Goal: Task Accomplishment & Management: Manage account settings

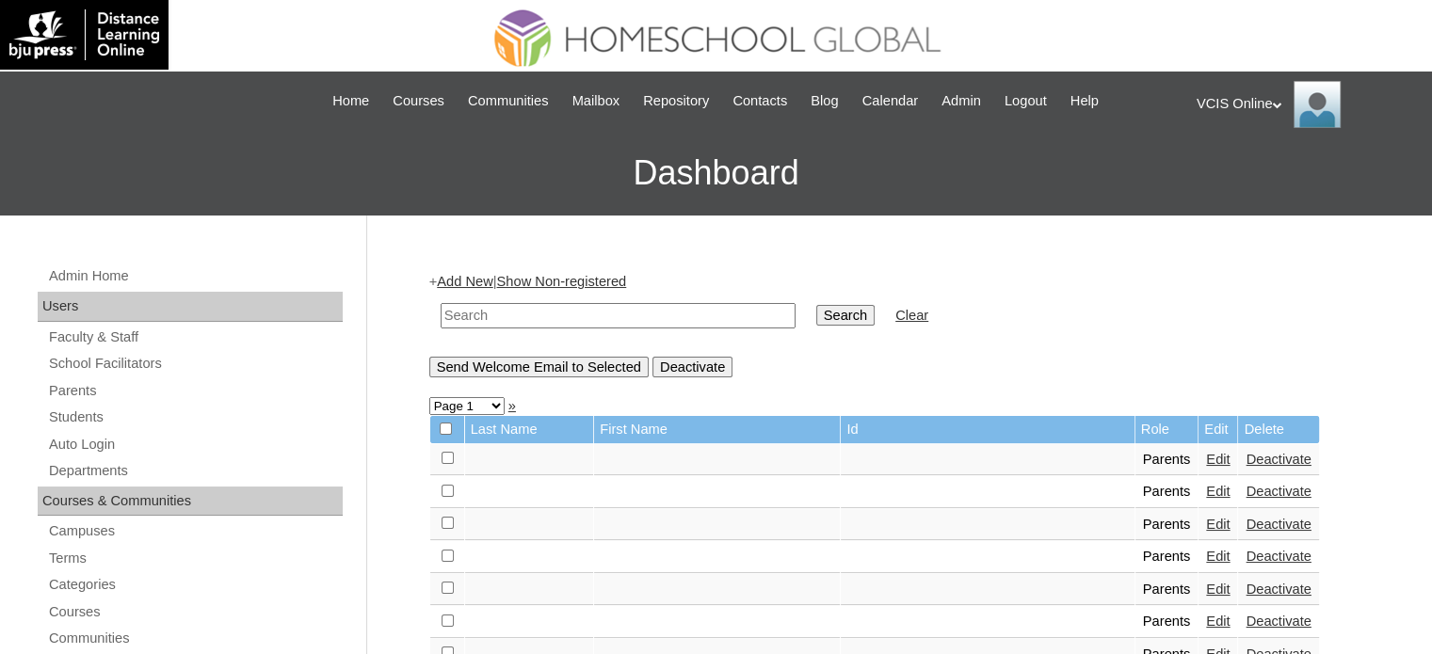
drag, startPoint x: 592, startPoint y: 308, endPoint x: 640, endPoint y: 313, distance: 48.2
click at [592, 308] on input "text" at bounding box center [618, 315] width 355 height 25
paste input "VCIS002-5A-PA2025"
type input "VCIS002-5A-PA2025"
click at [816, 314] on input "Search" at bounding box center [845, 315] width 58 height 21
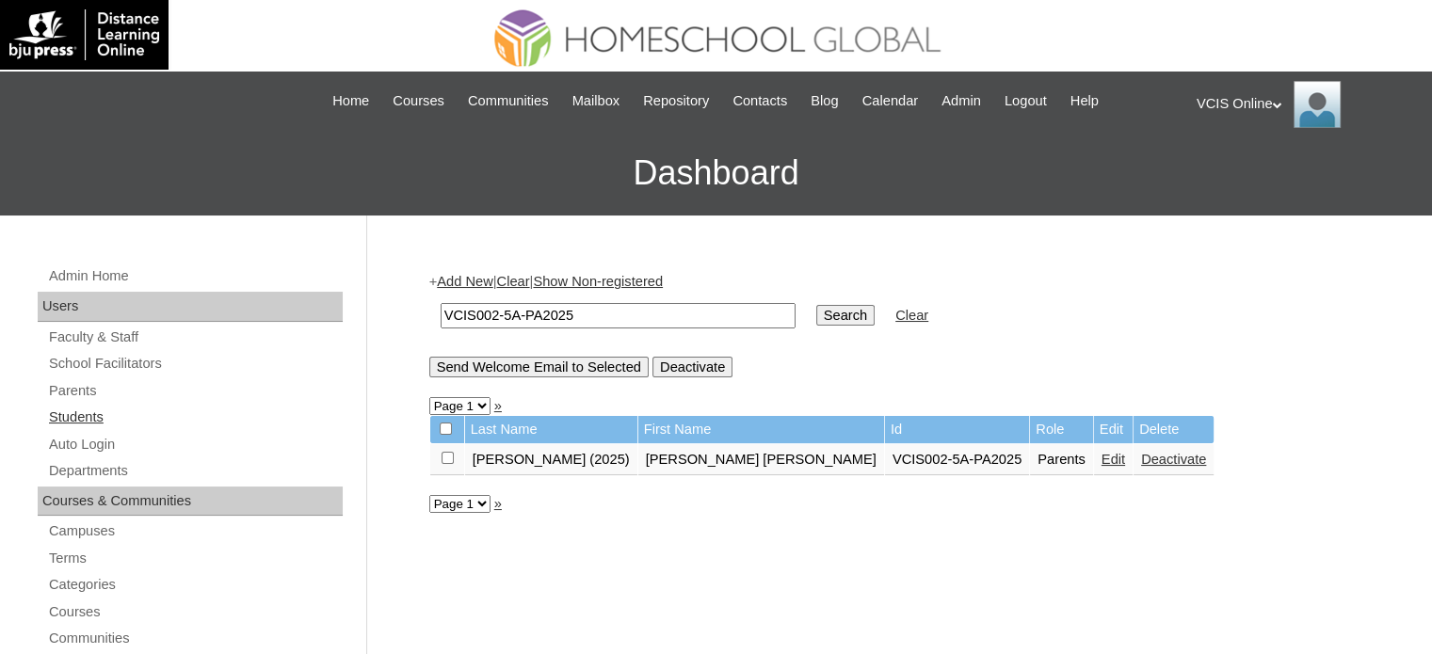
click at [80, 410] on link "Students" at bounding box center [195, 418] width 296 height 24
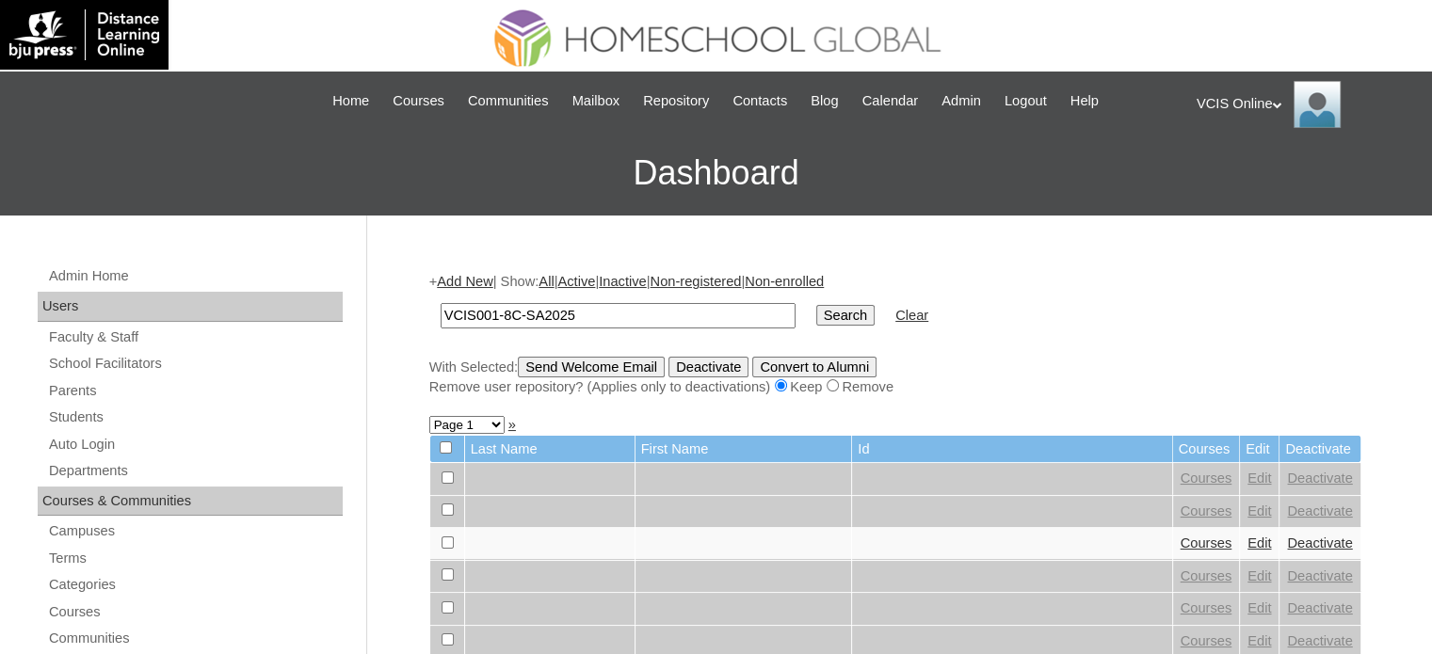
type input "VCIS001-8C-SA2025"
click at [816, 319] on input "Search" at bounding box center [845, 315] width 58 height 21
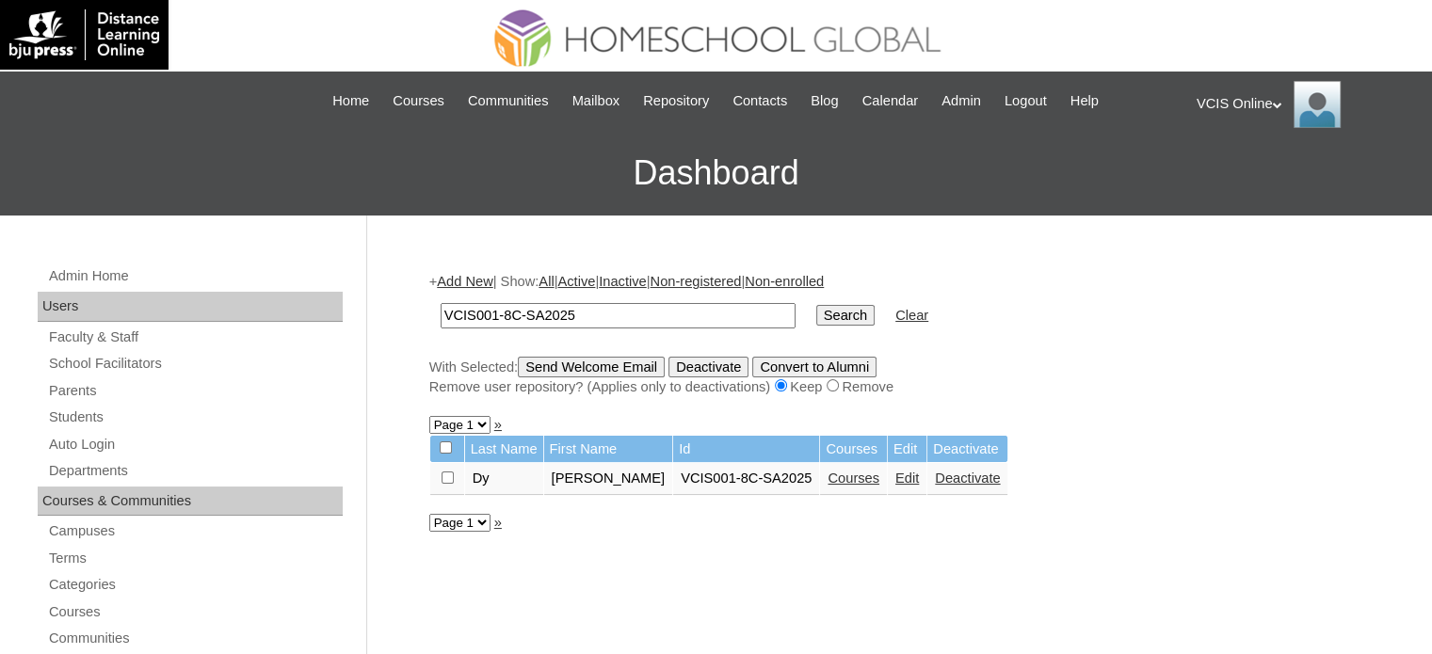
click at [895, 477] on link "Edit" at bounding box center [907, 478] width 24 height 15
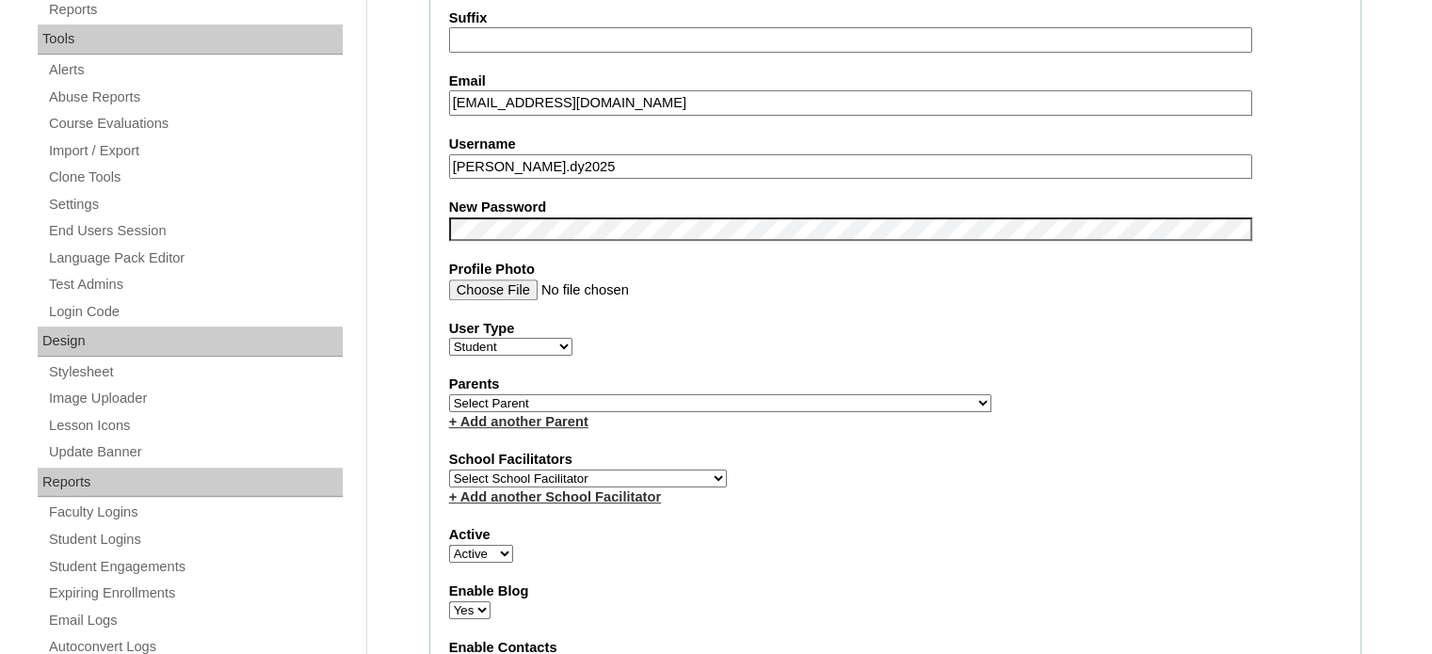
scroll to position [576, 0]
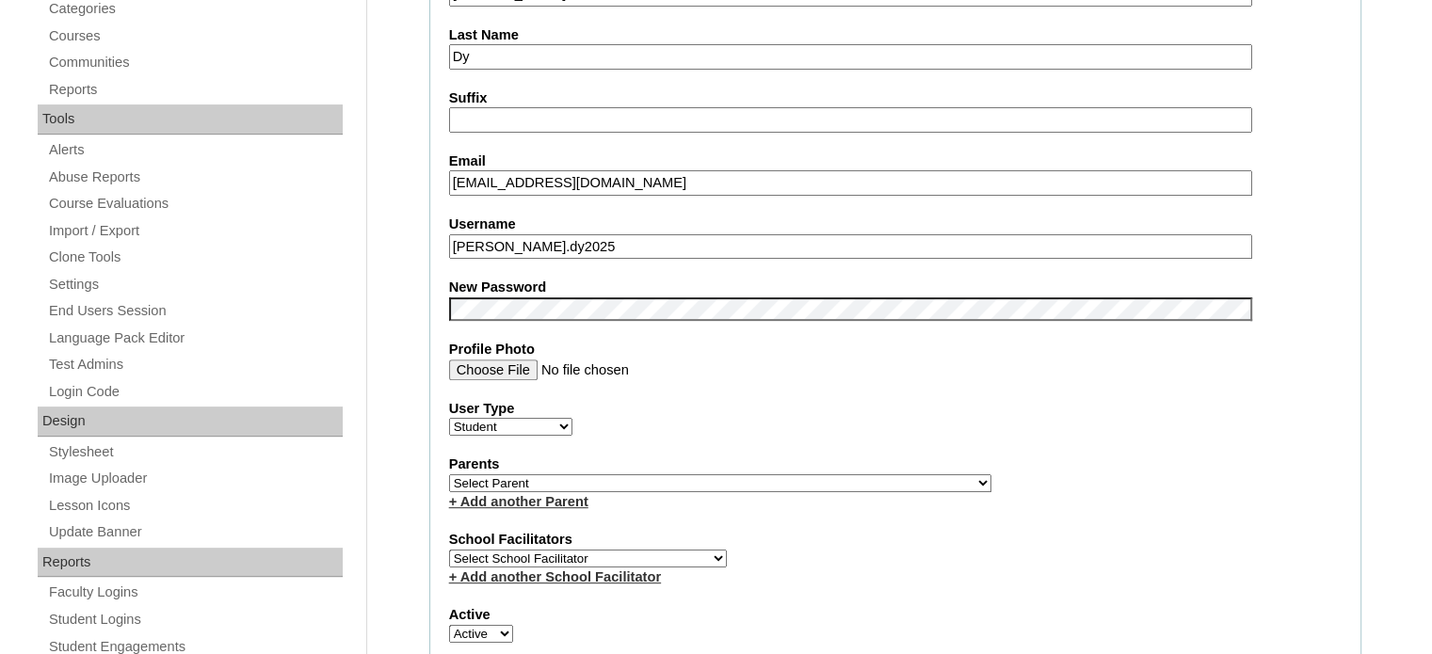
click at [673, 474] on select "Select Parent , , , , , , , , , , , , , , , , , , , , , , , , , , , , , , , , ,…" at bounding box center [720, 483] width 542 height 18
select select "42389"
click at [449, 474] on select "Select Parent , , , , , , , , , , , , , , , , , , , , , , , , , , , , , , , , ,…" at bounding box center [720, 483] width 542 height 18
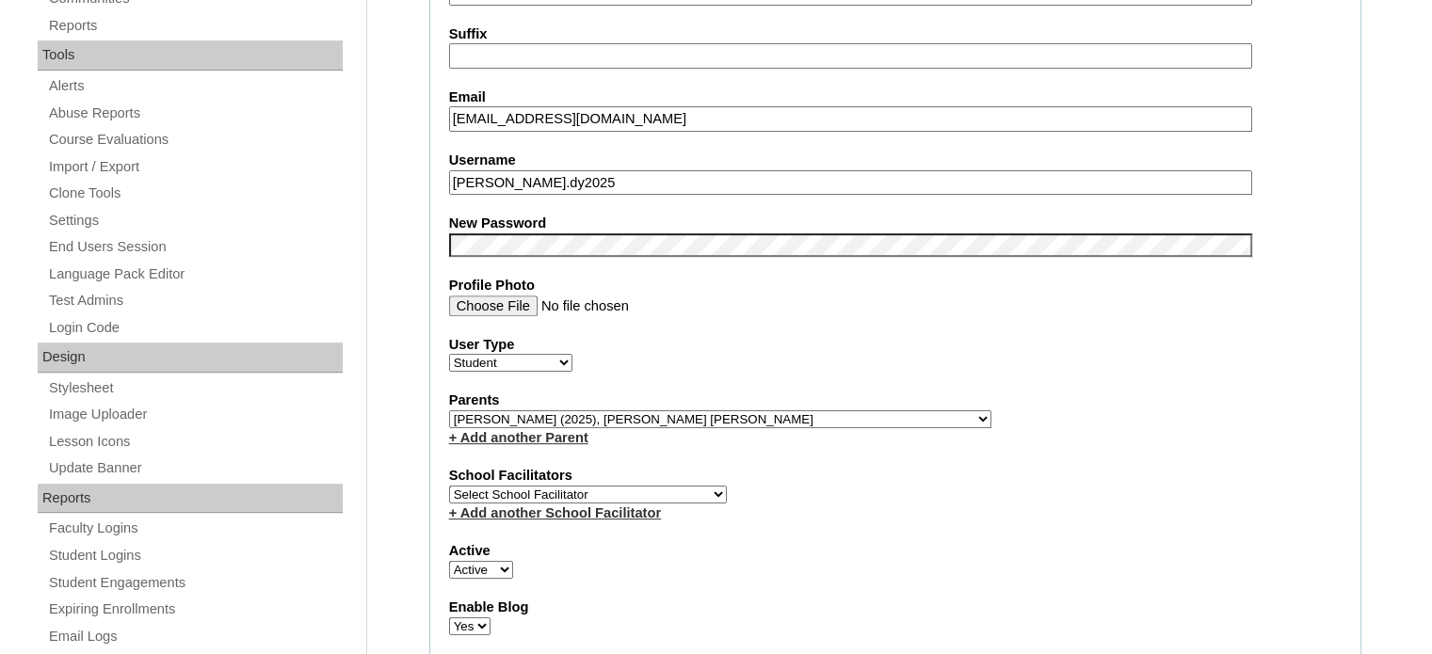
scroll to position [670, 0]
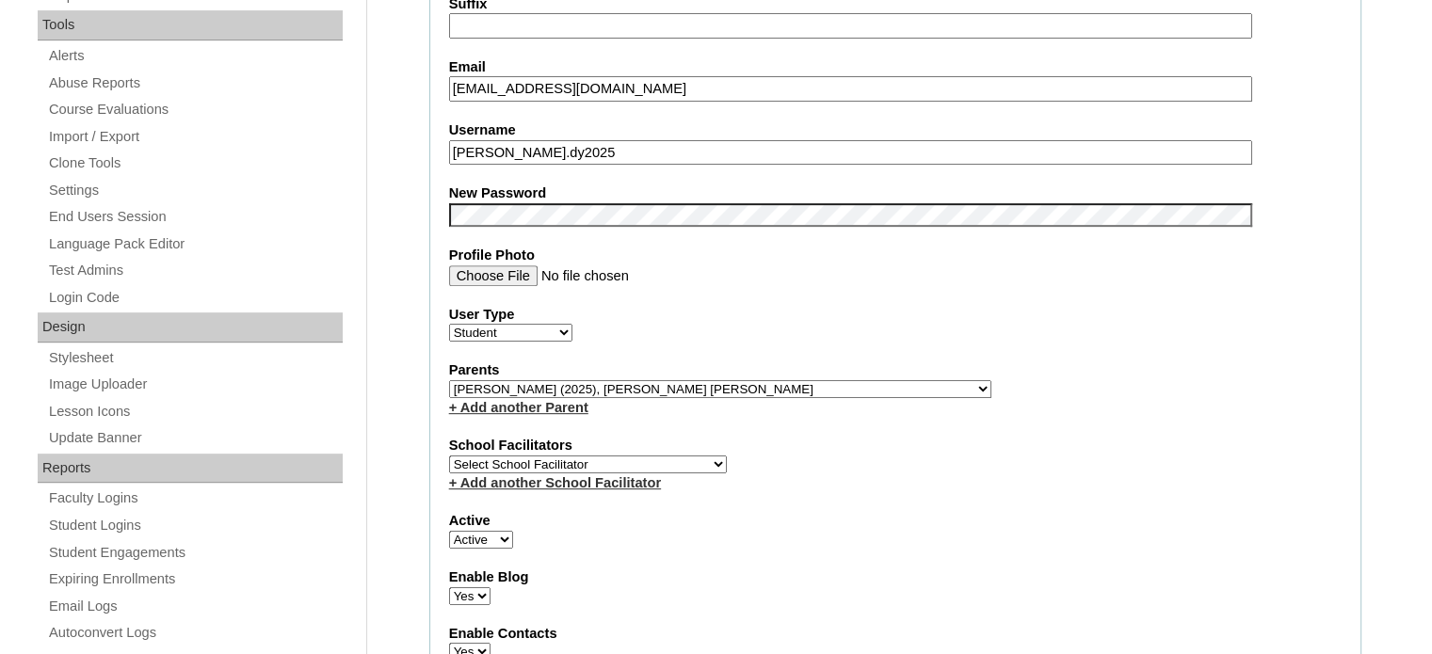
click at [611, 456] on select "Select School Facilitator [PERSON_NAME] [PERSON_NAME] Gloryfe [PERSON_NAME] [PE…" at bounding box center [588, 465] width 278 height 18
select select "39294"
click at [449, 456] on select "Select School Facilitator [PERSON_NAME] [PERSON_NAME] Gloryfe [PERSON_NAME] [PE…" at bounding box center [588, 465] width 278 height 18
click at [935, 515] on label "Active" at bounding box center [895, 521] width 892 height 20
click at [513, 531] on select "Active Inactive" at bounding box center [481, 540] width 64 height 18
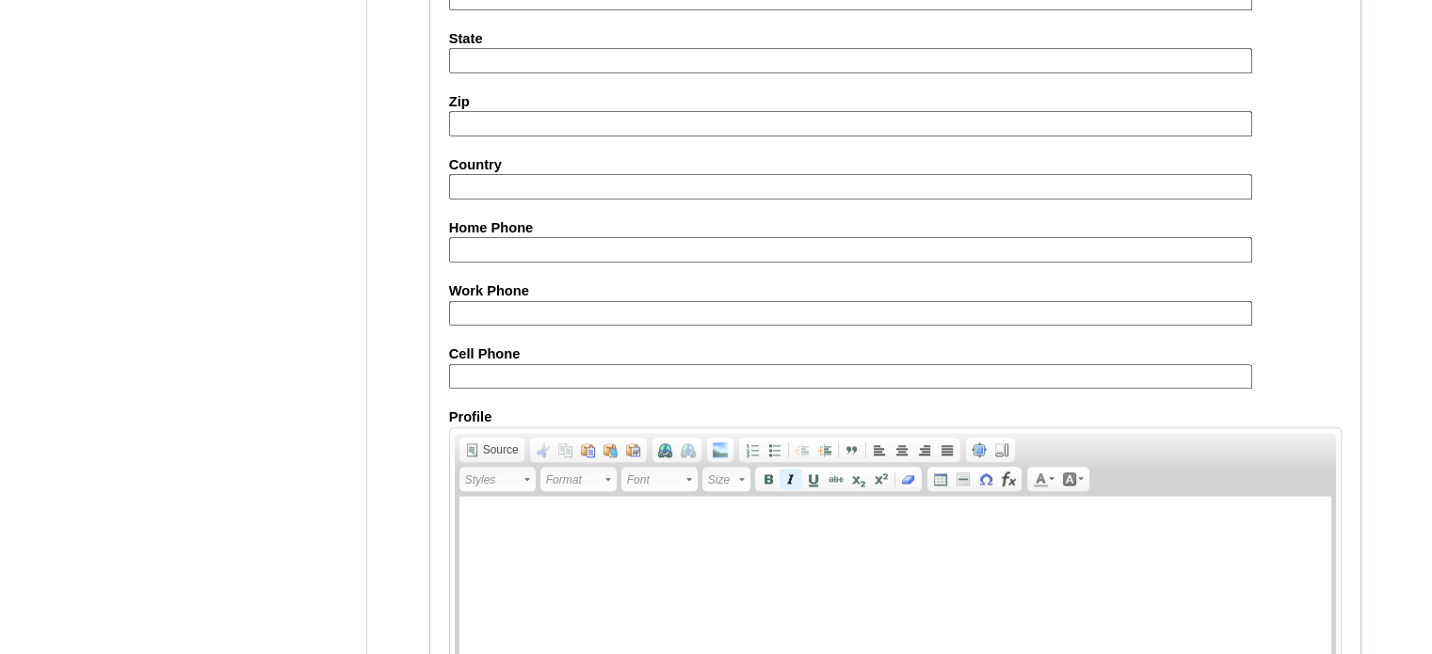
scroll to position [2177, 0]
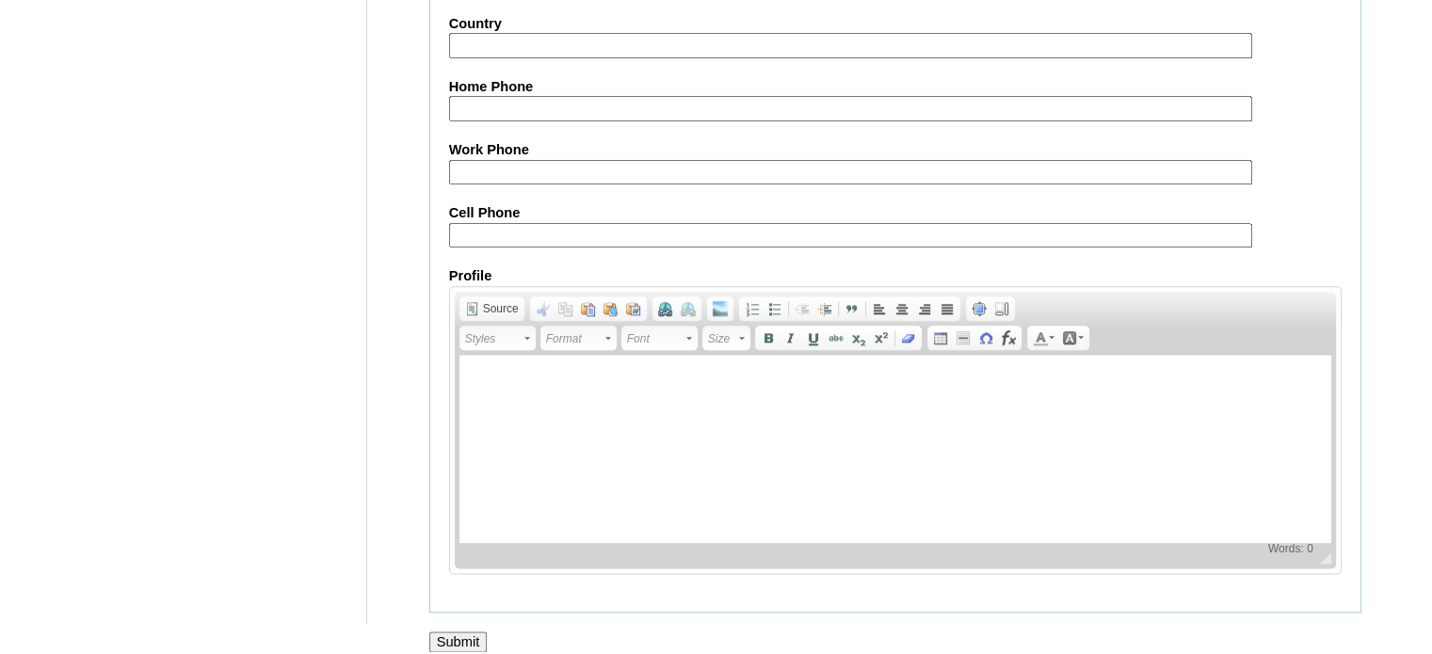
click at [474, 632] on input "Submit" at bounding box center [458, 642] width 58 height 21
